Goal: Book appointment/travel/reservation

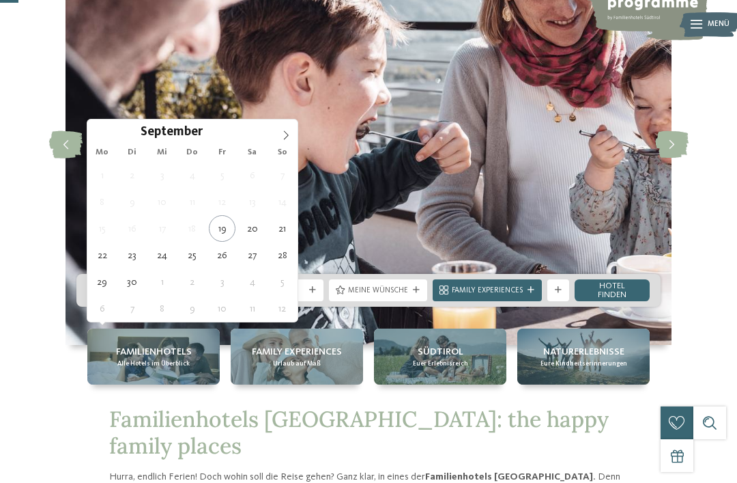
type div "[DATE]"
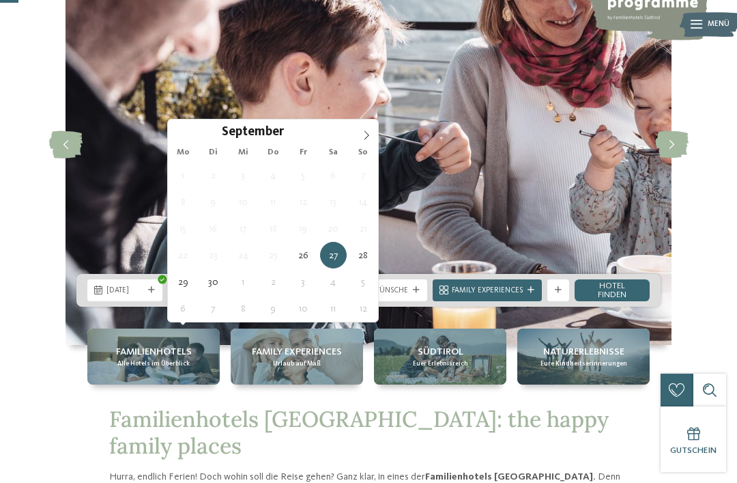
type div "[DATE]"
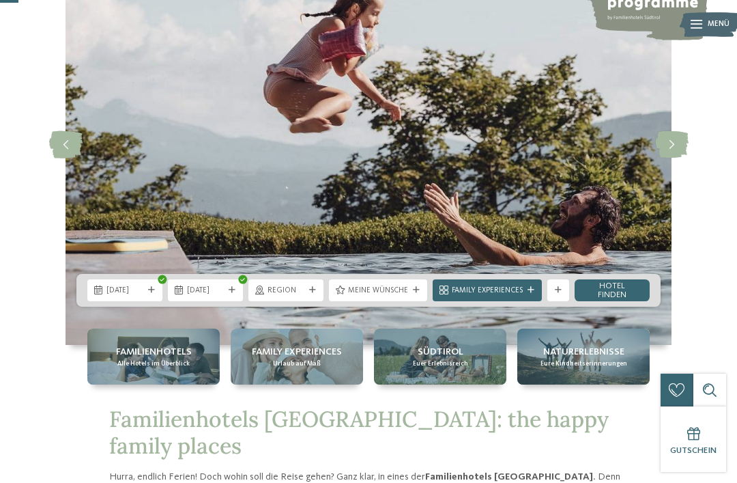
click at [292, 296] on span "Region" at bounding box center [286, 290] width 37 height 11
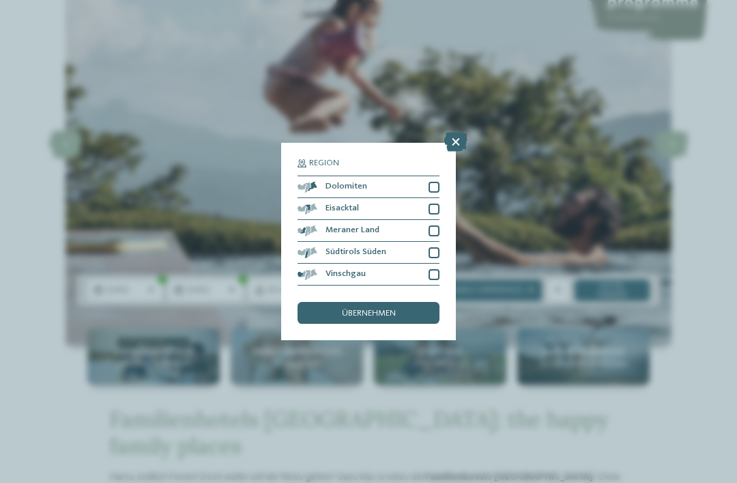
click at [459, 132] on icon at bounding box center [455, 141] width 23 height 19
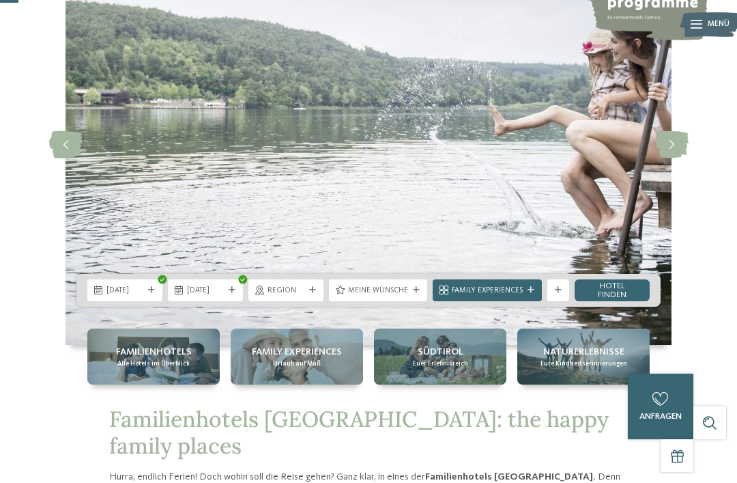
click at [390, 296] on span "Meine Wünsche" at bounding box center [378, 290] width 60 height 11
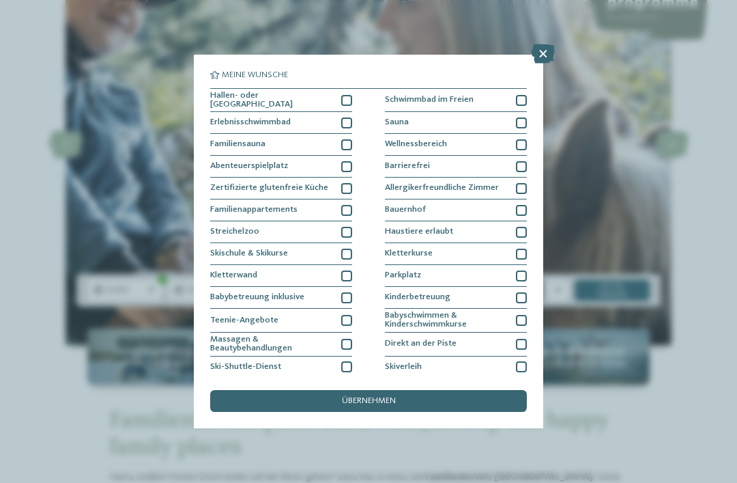
click at [519, 227] on div at bounding box center [521, 232] width 11 height 11
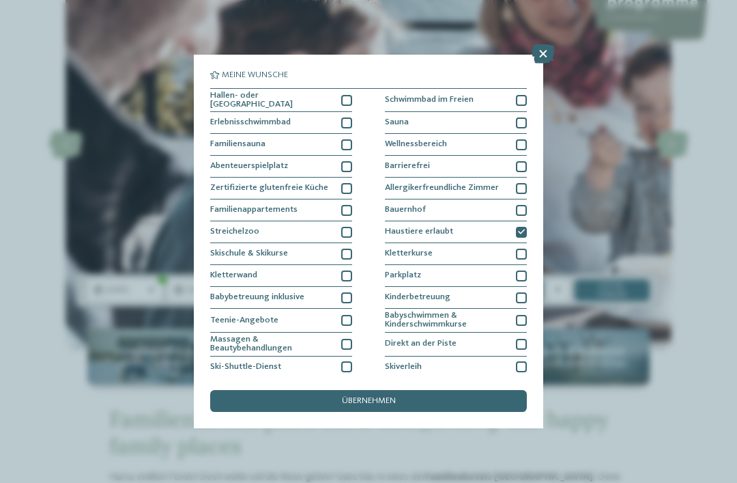
click at [350, 96] on div at bounding box center [346, 100] width 11 height 11
click at [346, 117] on div at bounding box center [346, 122] width 11 height 11
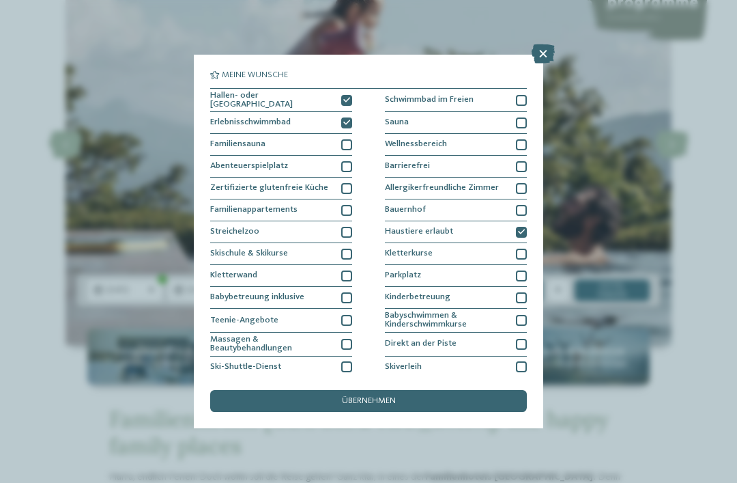
click at [409, 390] on div "übernehmen" at bounding box center [368, 401] width 317 height 22
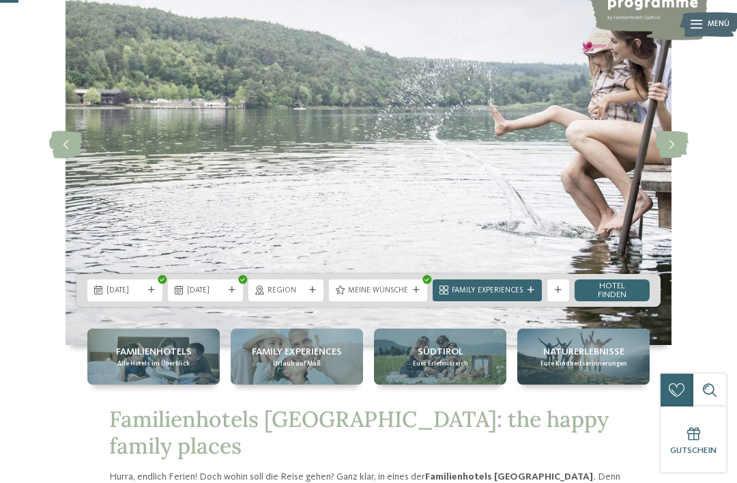
click at [616, 301] on link "Hotel finden" at bounding box center [612, 290] width 75 height 22
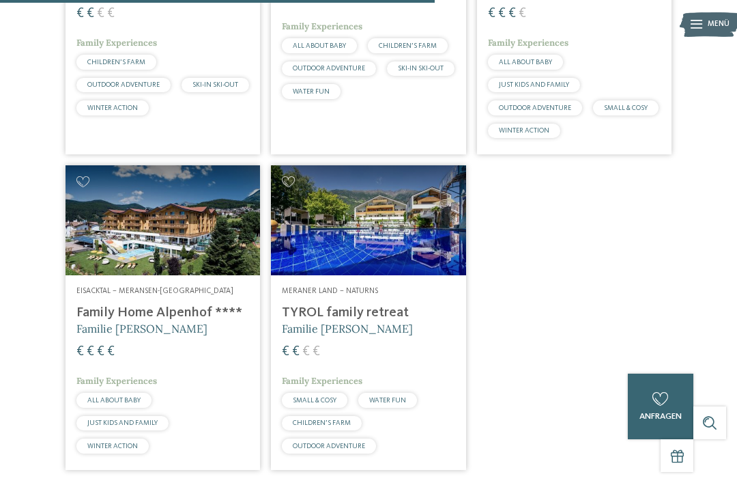
scroll to position [942, 0]
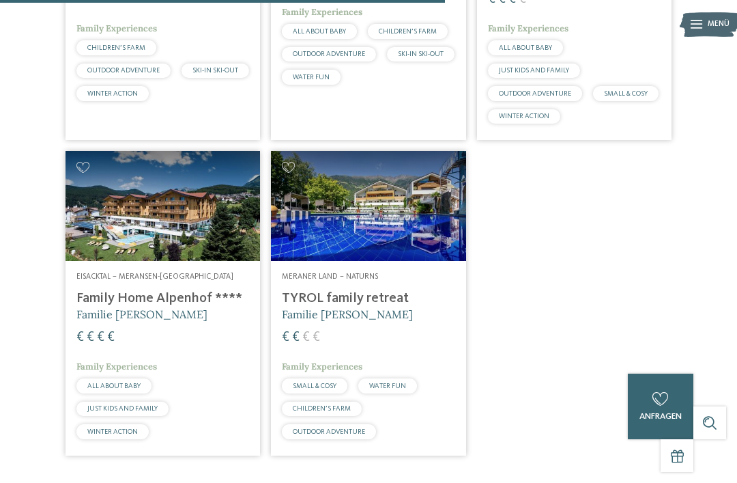
click at [370, 260] on img at bounding box center [368, 205] width 195 height 109
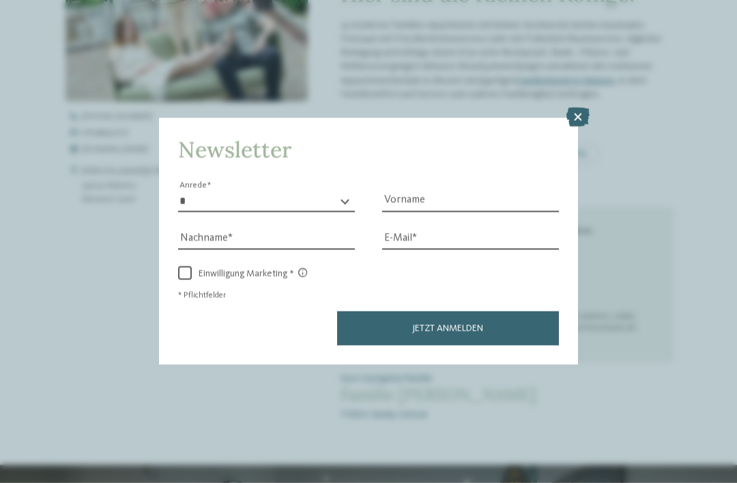
scroll to position [444, 0]
click at [581, 108] on icon at bounding box center [577, 117] width 23 height 19
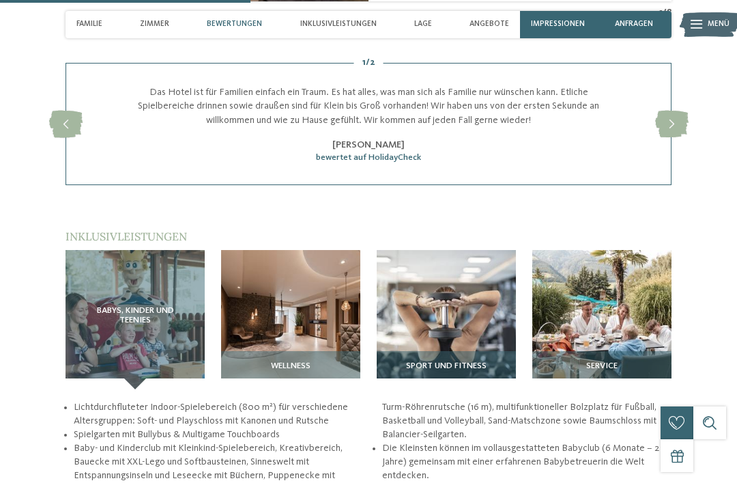
scroll to position [1264, 0]
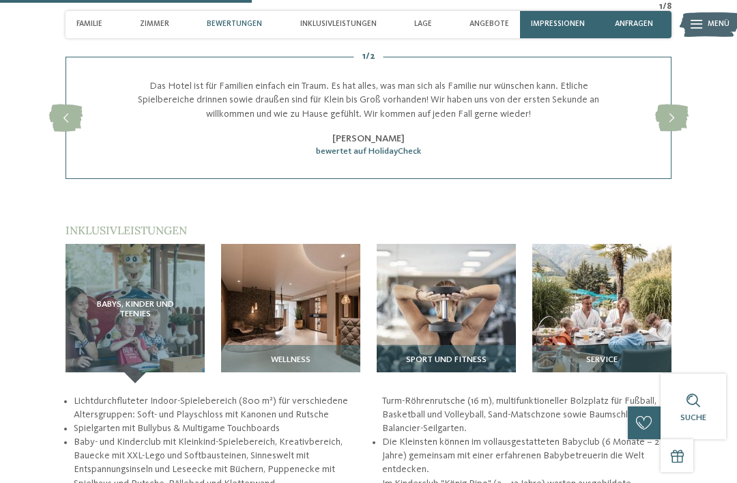
click at [107, 319] on span "Babys, Kinder und Teenies" at bounding box center [135, 309] width 96 height 19
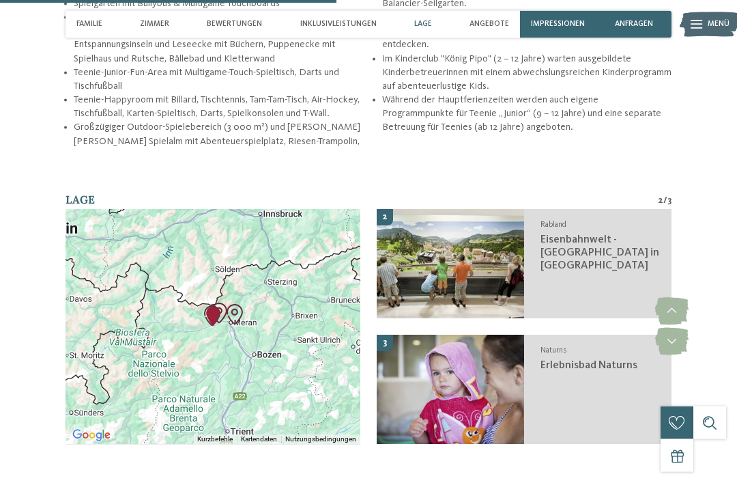
scroll to position [1689, 0]
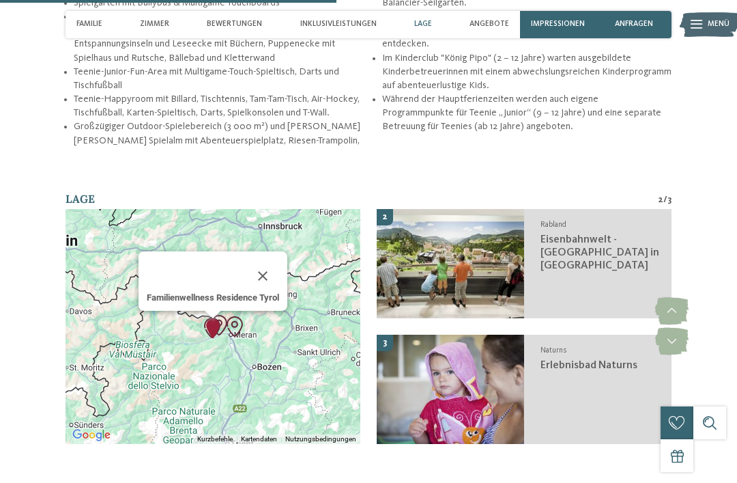
click at [253, 302] on b "Familienwellness Residence Tyrol" at bounding box center [213, 297] width 132 height 10
click at [209, 299] on b "Familienwellness Residence Tyrol" at bounding box center [213, 297] width 132 height 10
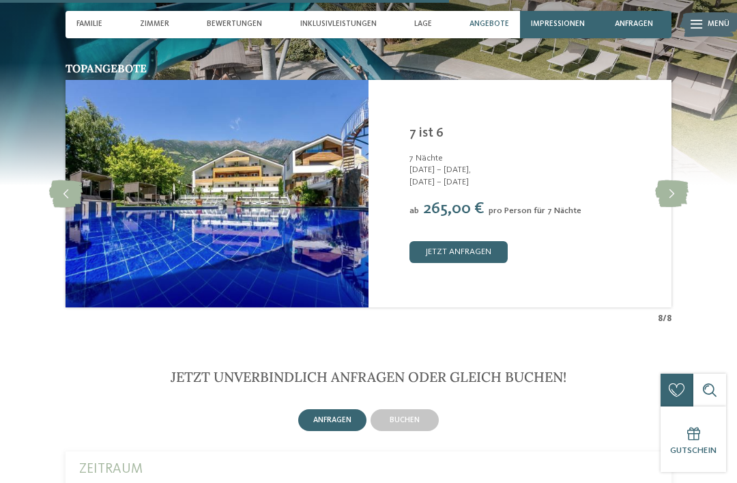
scroll to position [2254, 0]
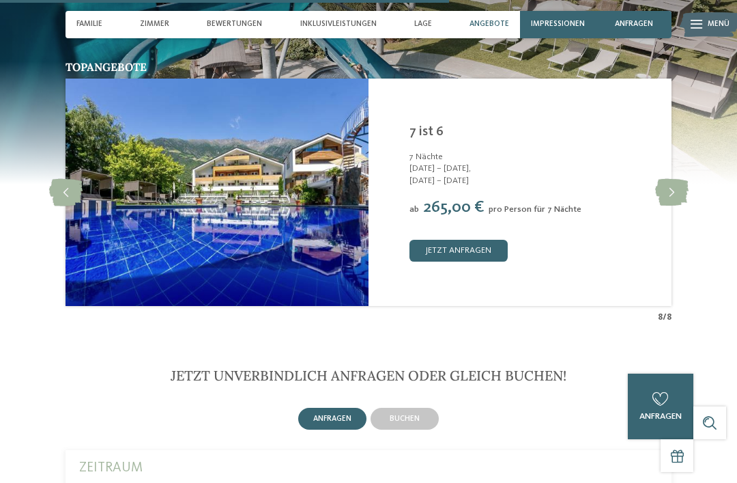
click at [672, 190] on icon at bounding box center [671, 192] width 33 height 27
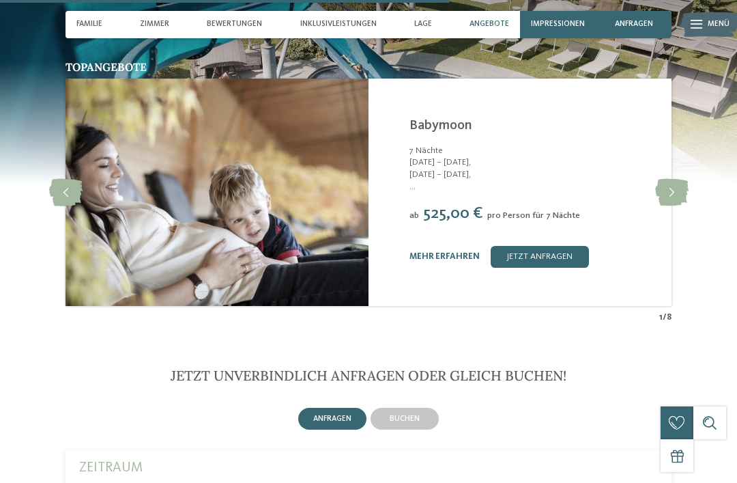
click at [671, 185] on icon at bounding box center [671, 192] width 33 height 27
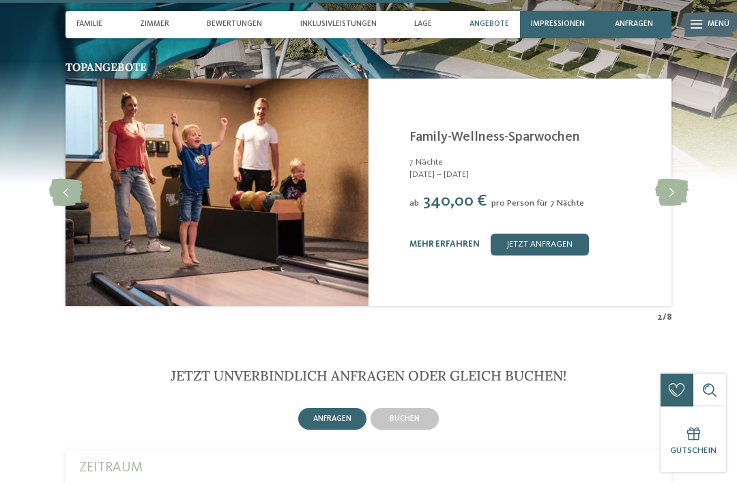
click at [678, 195] on icon at bounding box center [671, 192] width 33 height 27
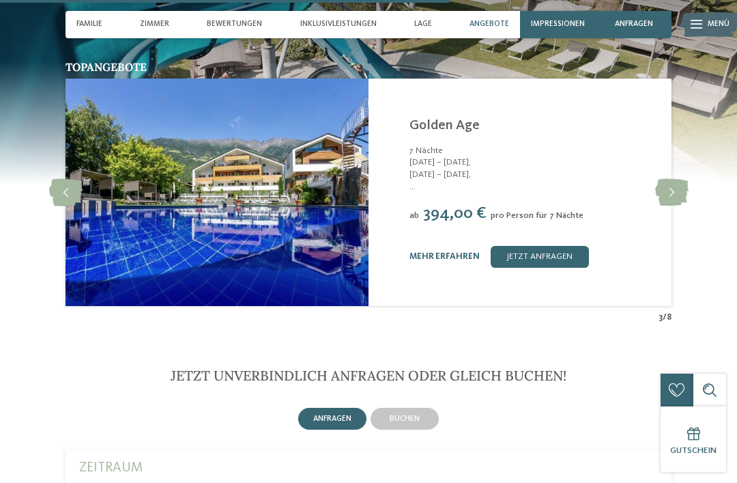
click at [678, 197] on icon at bounding box center [671, 192] width 33 height 27
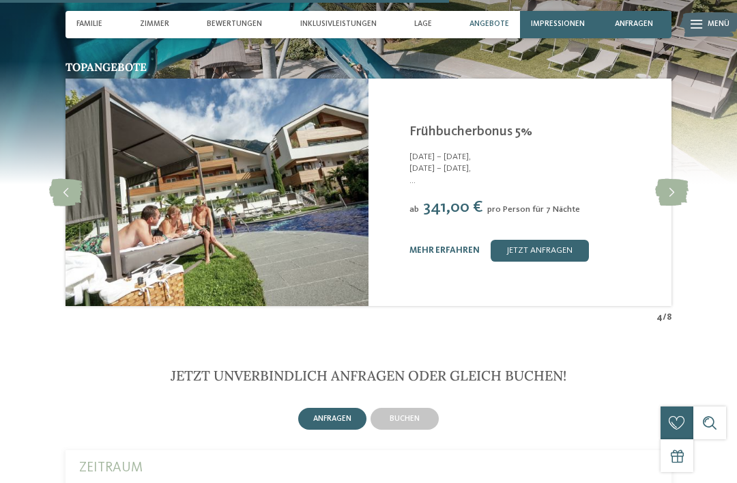
click at [674, 201] on icon at bounding box center [671, 192] width 33 height 27
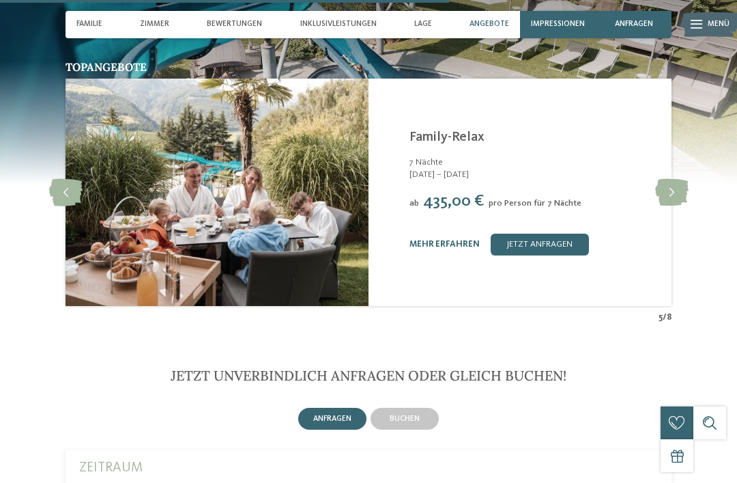
click at [678, 199] on icon at bounding box center [671, 192] width 33 height 27
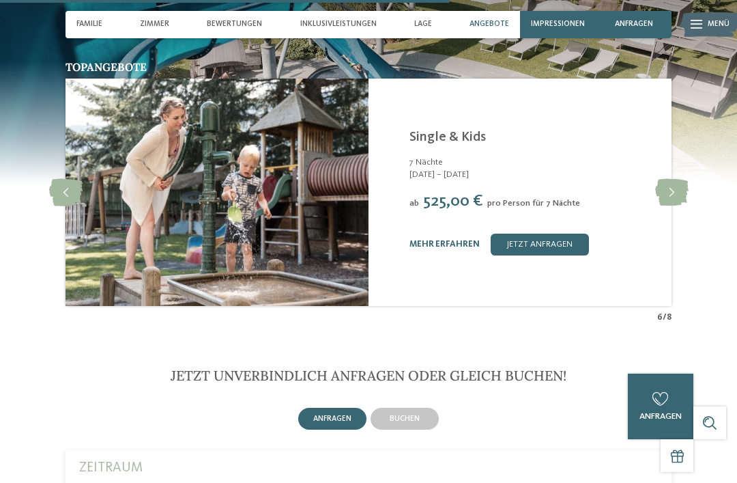
click at [674, 200] on icon at bounding box center [671, 192] width 33 height 27
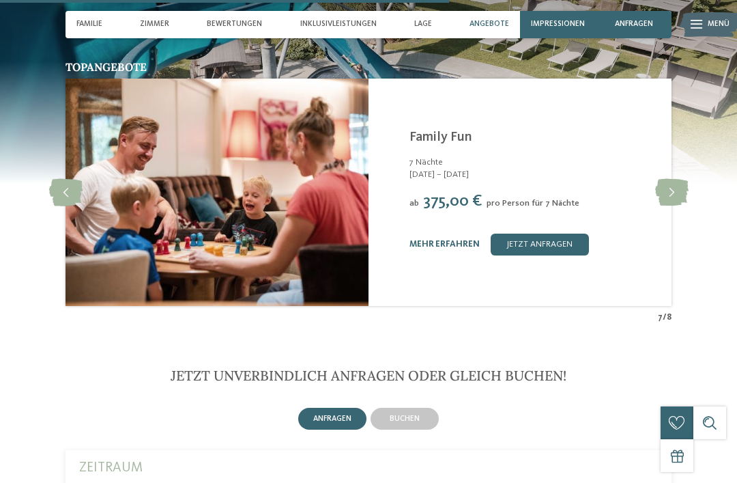
click at [678, 189] on icon at bounding box center [671, 192] width 33 height 27
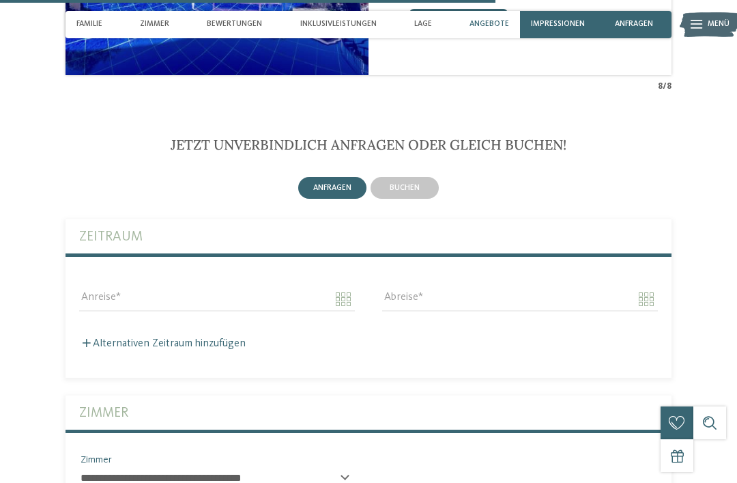
scroll to position [2487, 0]
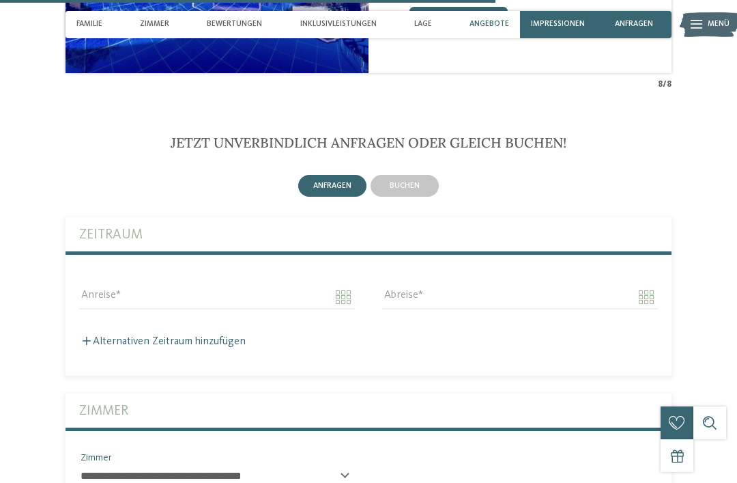
click at [414, 197] on div "buchen" at bounding box center [405, 186] width 68 height 22
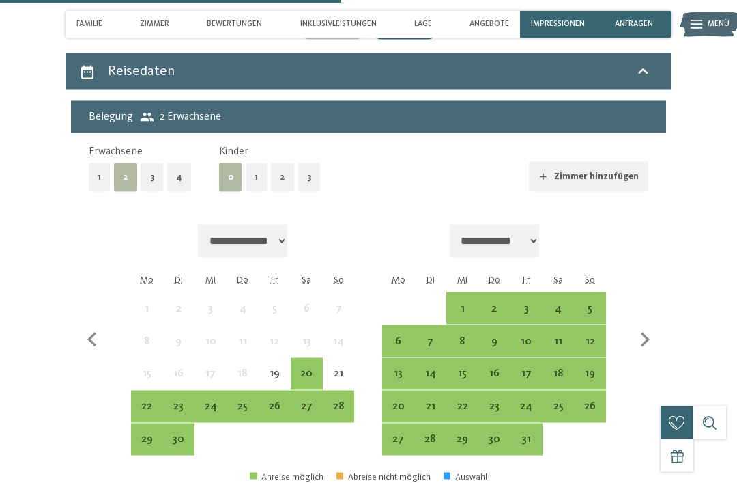
scroll to position [2645, 0]
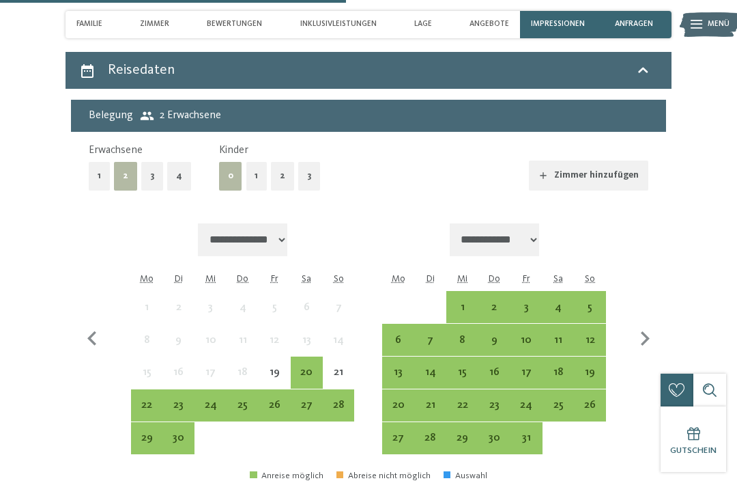
click at [251, 399] on div "25" at bounding box center [242, 413] width 29 height 29
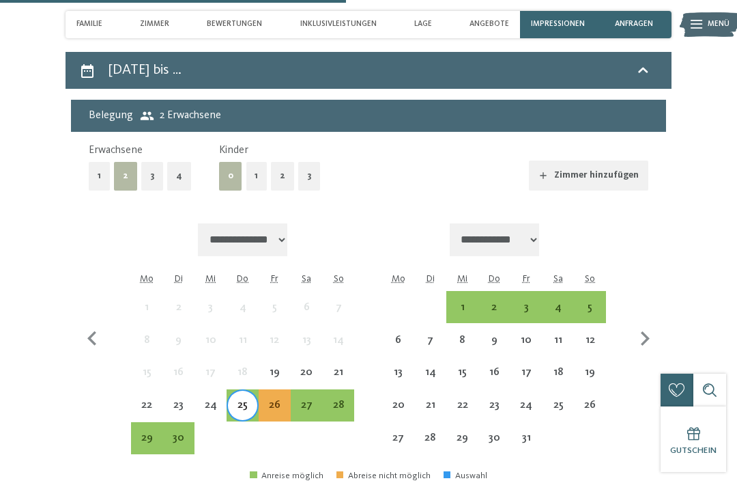
click at [184, 432] on div "30" at bounding box center [178, 446] width 29 height 29
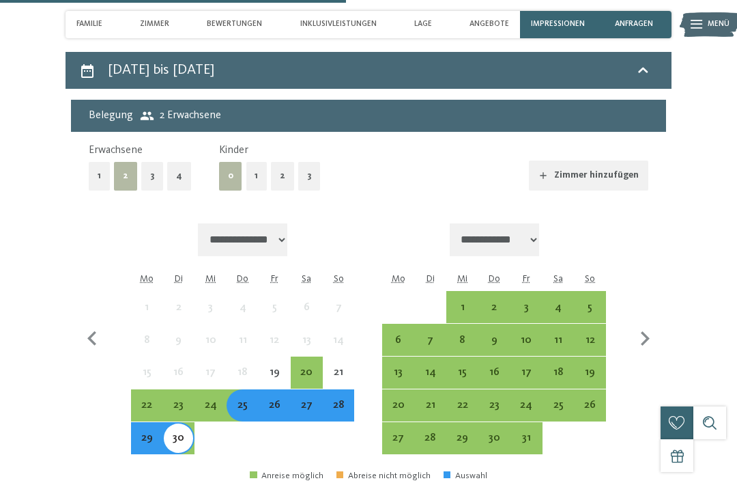
click at [257, 187] on button "1" at bounding box center [256, 176] width 21 height 28
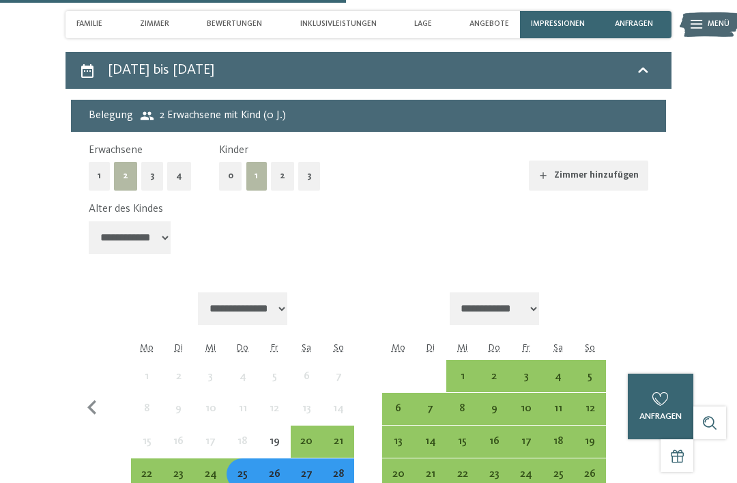
click at [152, 234] on select "**********" at bounding box center [130, 237] width 82 height 33
select select "*"
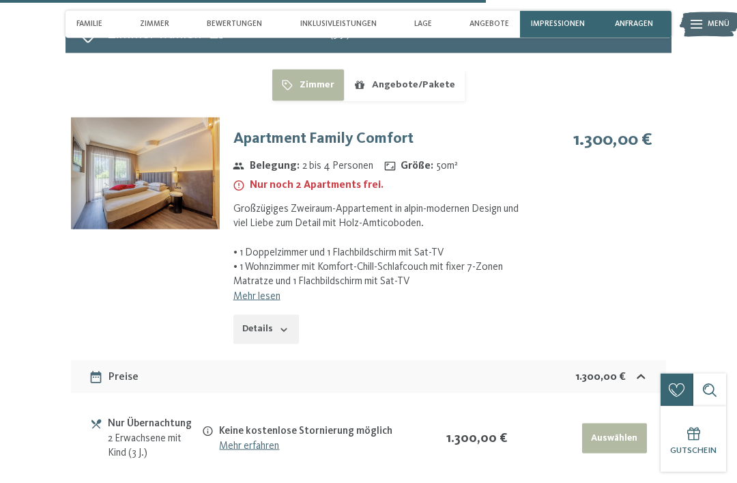
scroll to position [3236, 0]
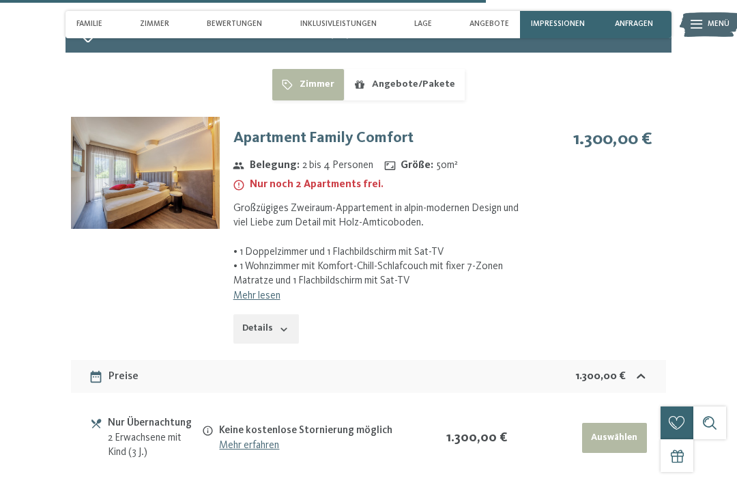
click at [419, 96] on button "Angebote/Pakete" at bounding box center [404, 84] width 121 height 31
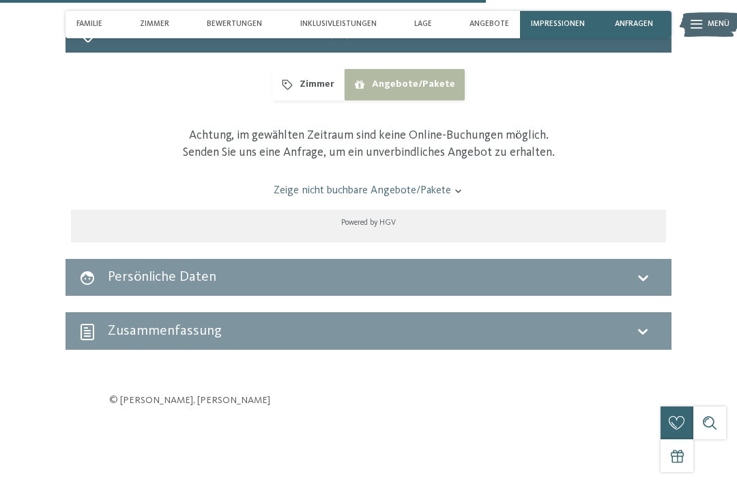
click at [326, 82] on button "Zimmer" at bounding box center [308, 84] width 72 height 31
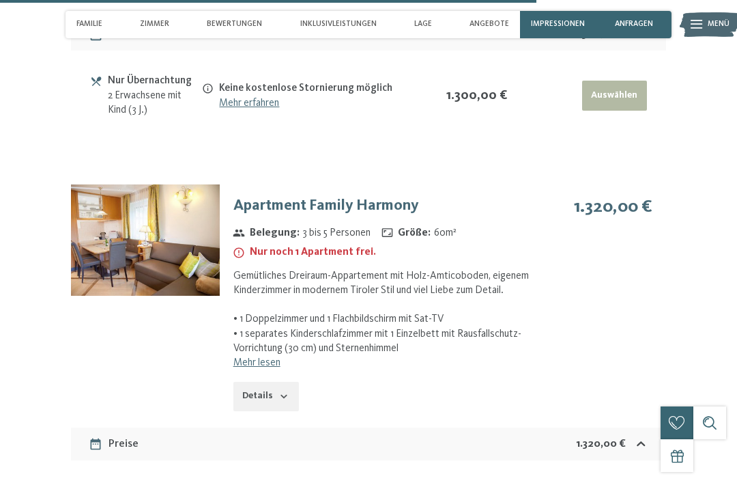
scroll to position [3533, 0]
